Goal: Navigation & Orientation: Understand site structure

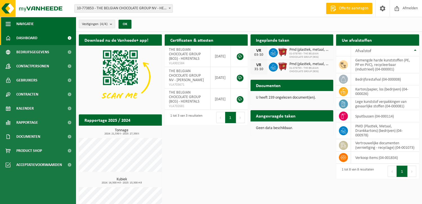
click at [25, 25] on span "Navigatie" at bounding box center [24, 24] width 17 height 14
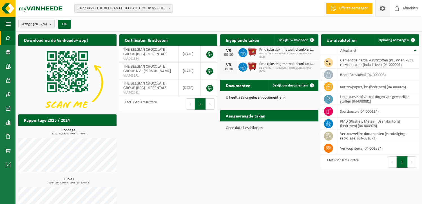
click at [386, 11] on span at bounding box center [383, 8] width 8 height 17
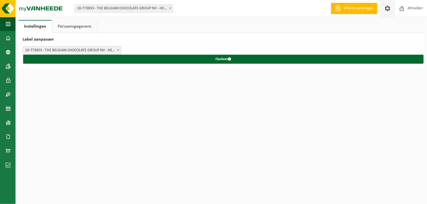
click at [45, 25] on link "Instellingen" at bounding box center [35, 26] width 34 height 13
click at [7, 136] on span at bounding box center [8, 137] width 5 height 14
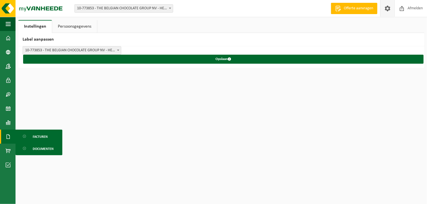
click at [7, 136] on span at bounding box center [8, 137] width 5 height 14
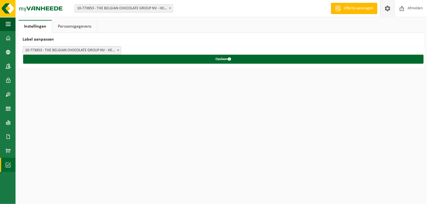
click at [9, 163] on span at bounding box center [8, 165] width 5 height 14
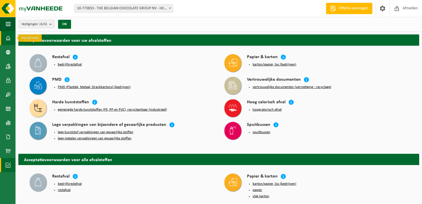
click at [6, 36] on span at bounding box center [8, 38] width 5 height 14
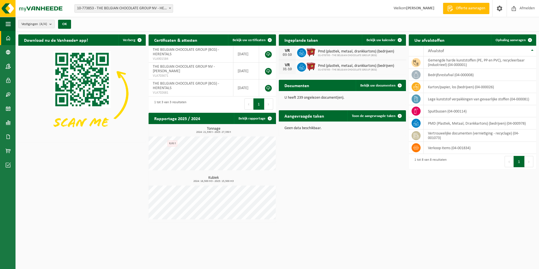
click at [119, 10] on span "10-773853 - THE BELGIAN CHOCOLATE GROUP NV - HERENTALS" at bounding box center [124, 9] width 98 height 8
click at [11, 38] on link "Dashboard" at bounding box center [7, 38] width 15 height 14
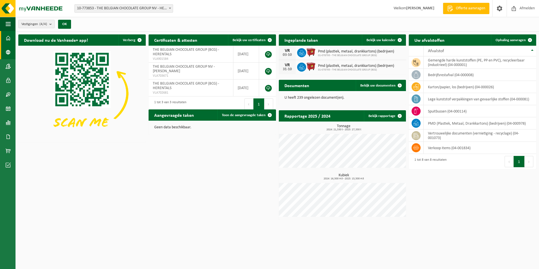
click at [7, 50] on span at bounding box center [8, 52] width 5 height 14
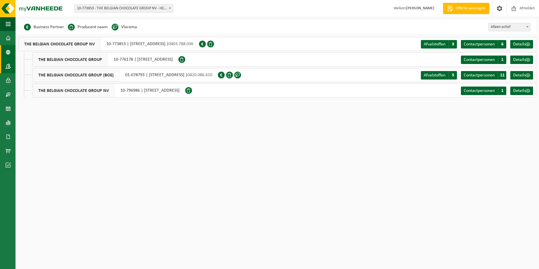
click at [8, 64] on span at bounding box center [8, 66] width 5 height 14
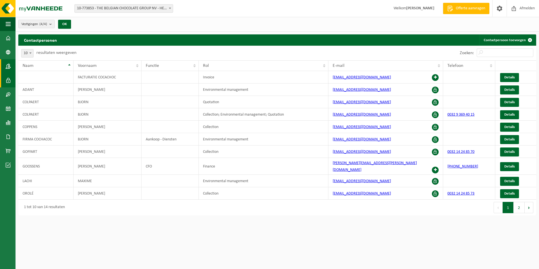
click at [8, 78] on span at bounding box center [8, 80] width 5 height 14
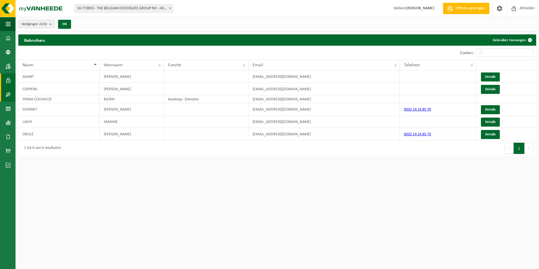
click at [8, 94] on span at bounding box center [8, 94] width 5 height 14
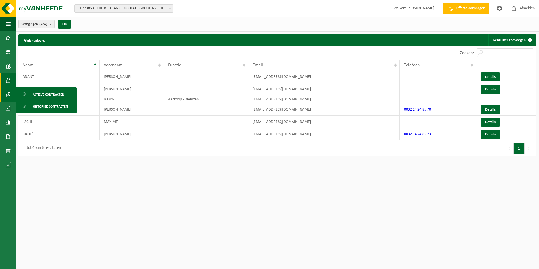
click at [8, 94] on span at bounding box center [8, 94] width 5 height 14
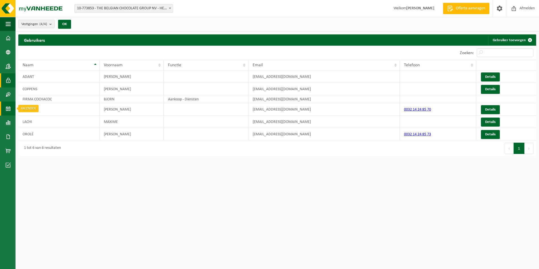
click at [8, 107] on span at bounding box center [8, 108] width 5 height 14
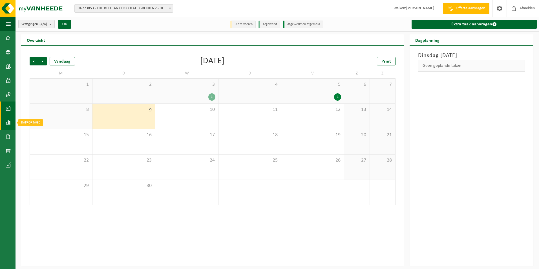
click at [6, 123] on span at bounding box center [8, 123] width 5 height 14
click at [6, 134] on span at bounding box center [8, 137] width 5 height 14
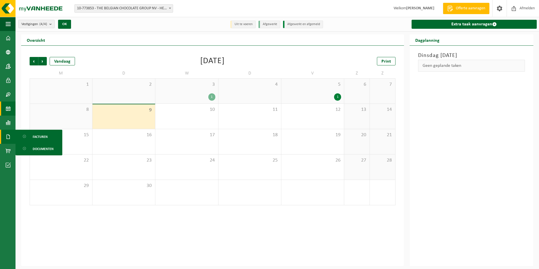
click at [6, 134] on span at bounding box center [8, 137] width 5 height 14
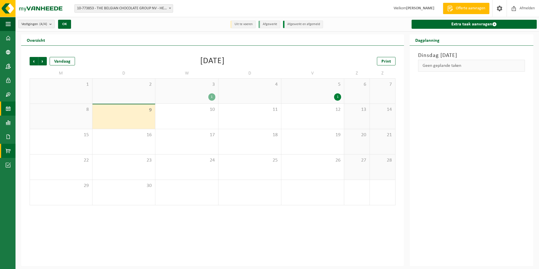
click at [7, 149] on span at bounding box center [8, 151] width 5 height 14
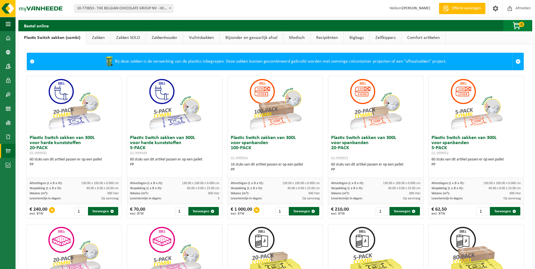
click at [519, 25] on span "0" at bounding box center [521, 24] width 6 height 5
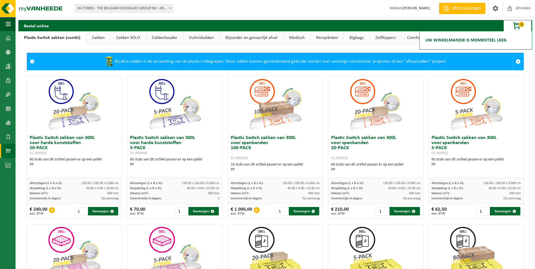
click at [519, 25] on span "0" at bounding box center [521, 24] width 6 height 5
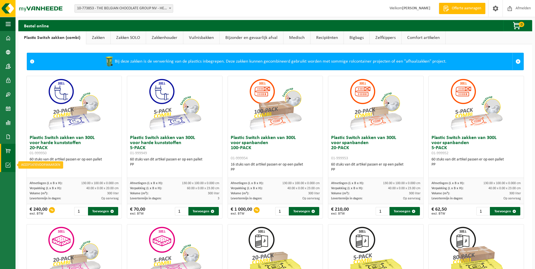
click at [7, 164] on span at bounding box center [8, 165] width 5 height 14
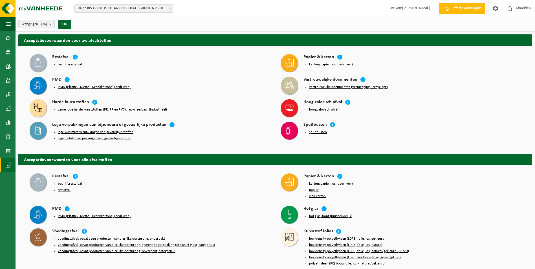
click at [77, 64] on button "bedrijfsrestafval" at bounding box center [70, 64] width 24 height 5
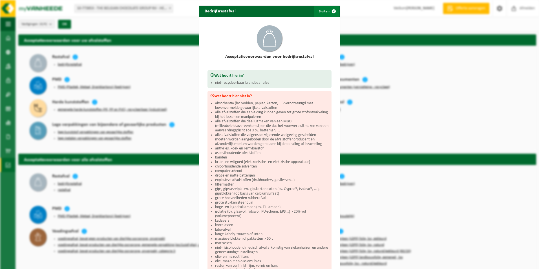
click at [331, 10] on span "button" at bounding box center [333, 11] width 11 height 11
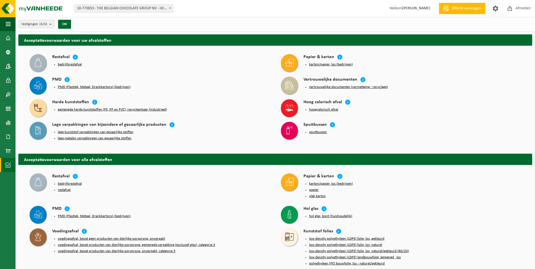
click at [339, 86] on button "vertrouwelijke documenten (vernietiging - recyclage)" at bounding box center [348, 87] width 79 height 5
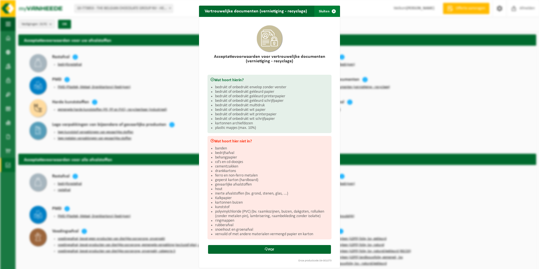
click at [330, 11] on span "button" at bounding box center [333, 11] width 11 height 11
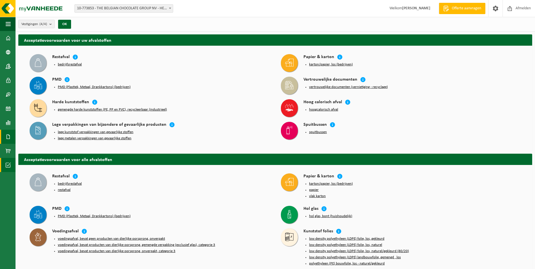
click at [7, 137] on span at bounding box center [8, 137] width 5 height 14
click at [8, 126] on span at bounding box center [8, 123] width 5 height 14
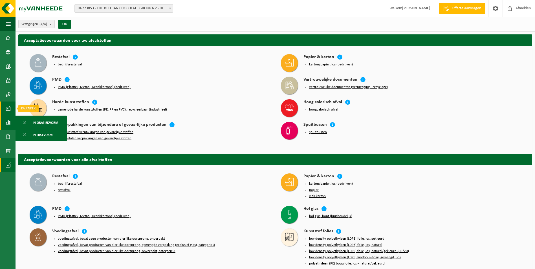
click at [8, 110] on span at bounding box center [8, 108] width 5 height 14
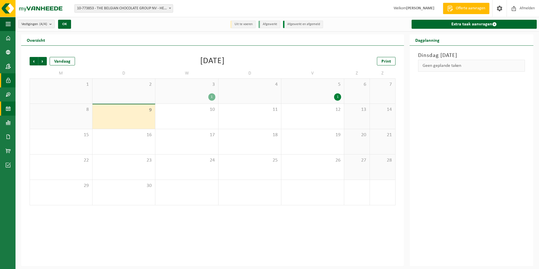
click at [8, 80] on span at bounding box center [8, 80] width 5 height 14
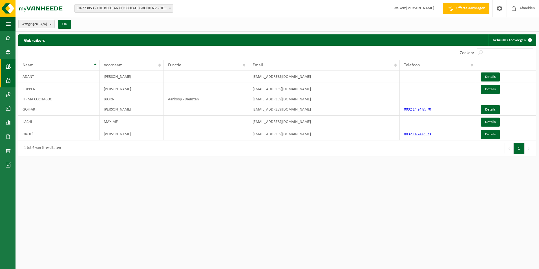
click at [8, 67] on span at bounding box center [8, 66] width 5 height 14
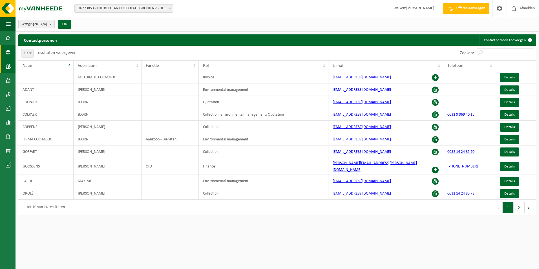
click at [7, 54] on span at bounding box center [8, 52] width 5 height 14
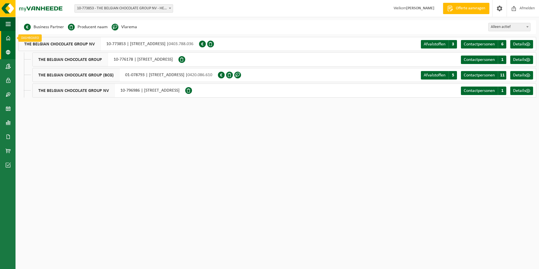
click at [8, 39] on span at bounding box center [8, 38] width 5 height 14
